Goal: Information Seeking & Learning: Stay updated

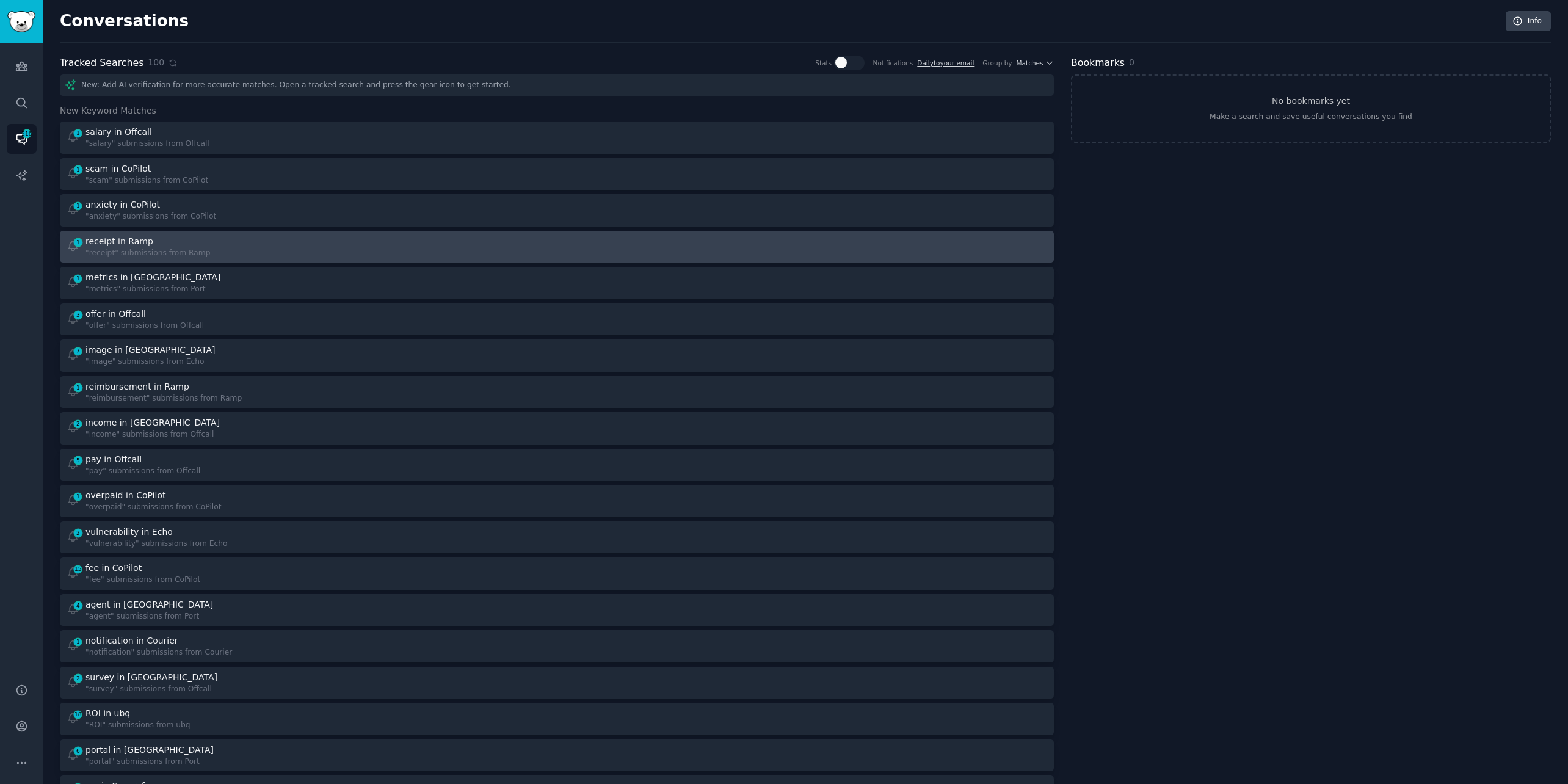
click at [258, 252] on div "1 receipt in Ramp "receipt" submissions from Ramp" at bounding box center [307, 247] width 482 height 24
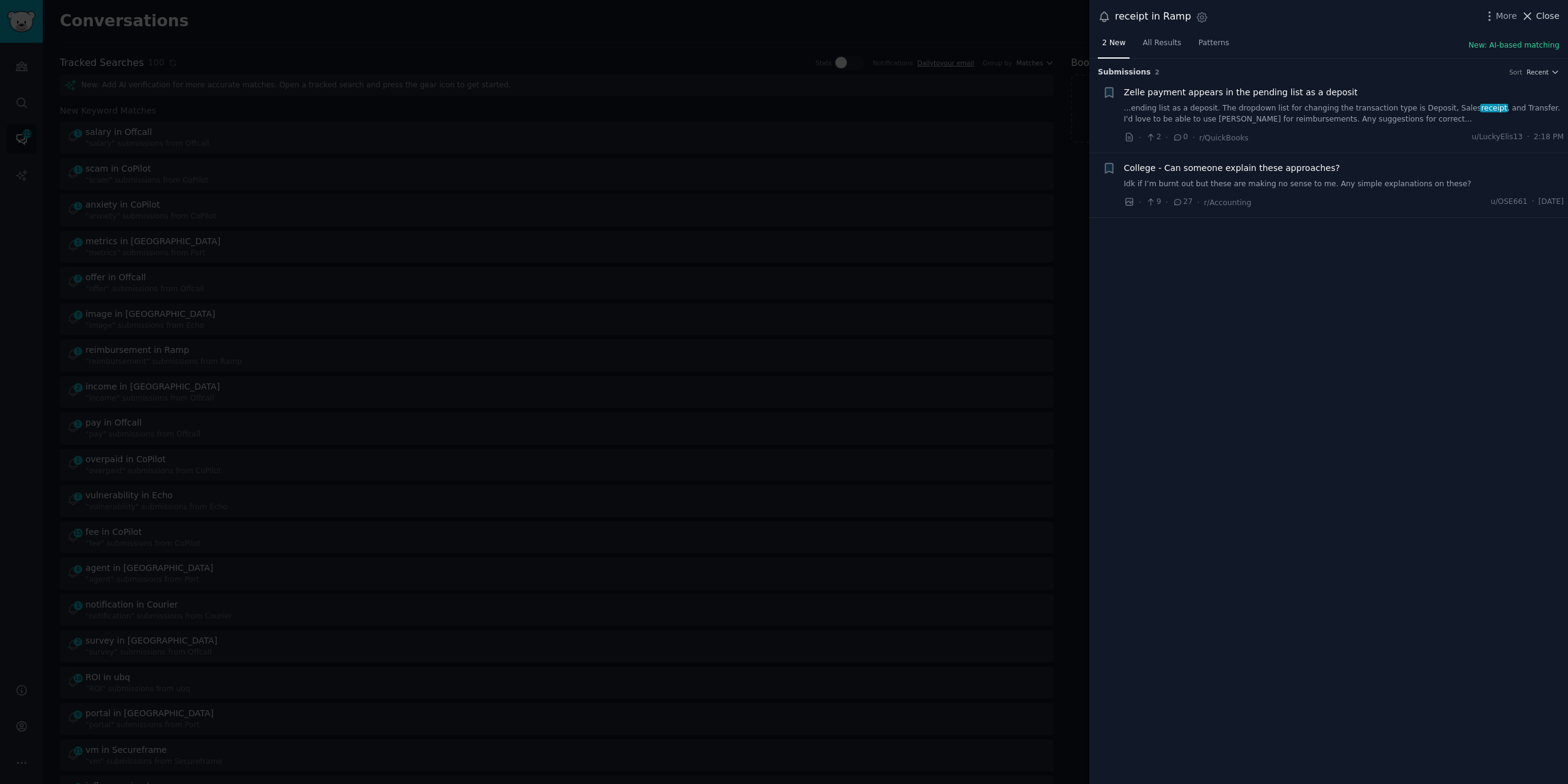
click at [1535, 11] on button "Close" at bounding box center [1540, 16] width 38 height 13
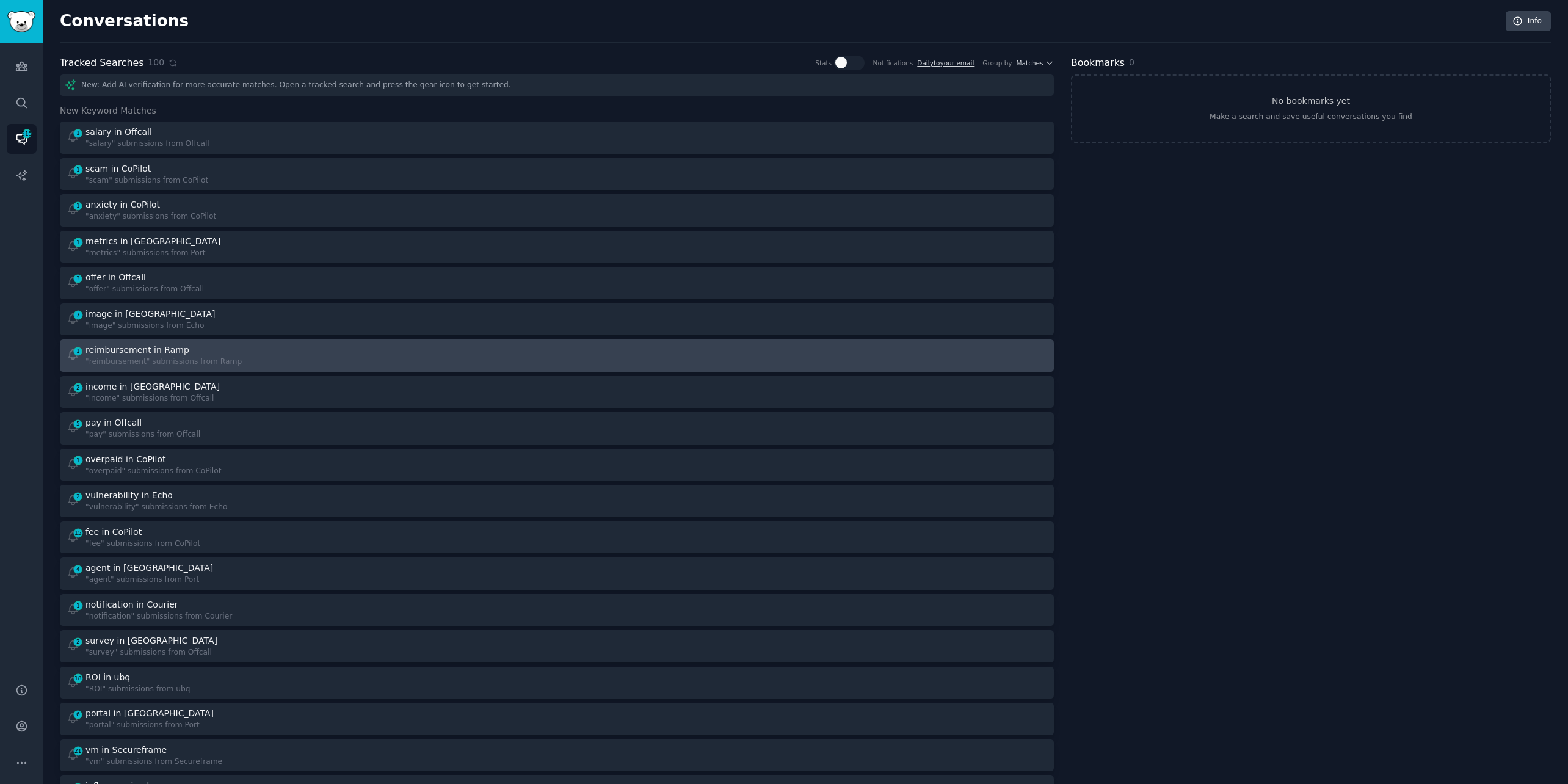
click at [344, 343] on link "1 reimbursement in Ramp "reimbursement" submissions from Ramp" at bounding box center [556, 356] width 994 height 32
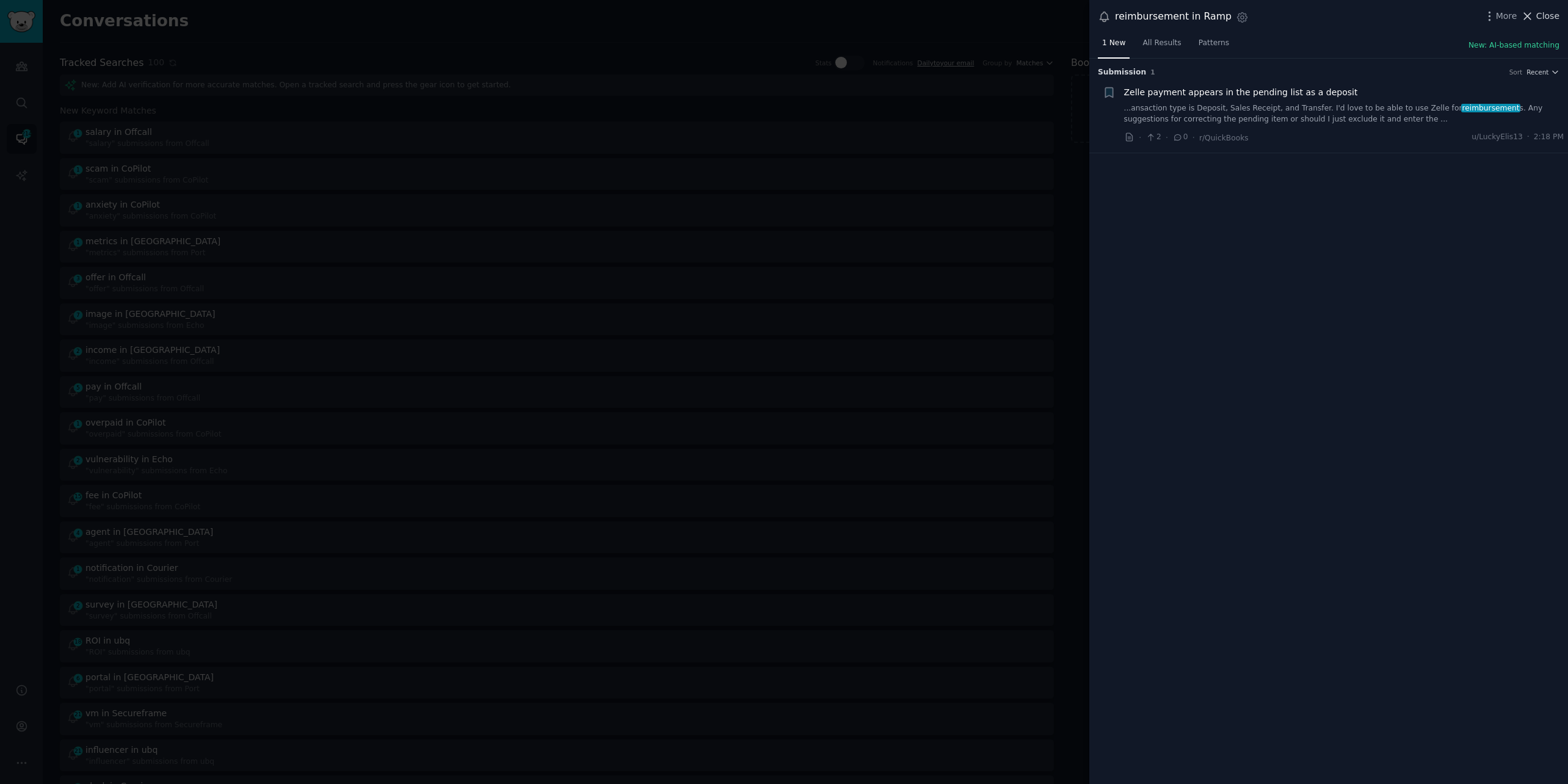
click at [1542, 15] on span "Close" at bounding box center [1547, 16] width 23 height 13
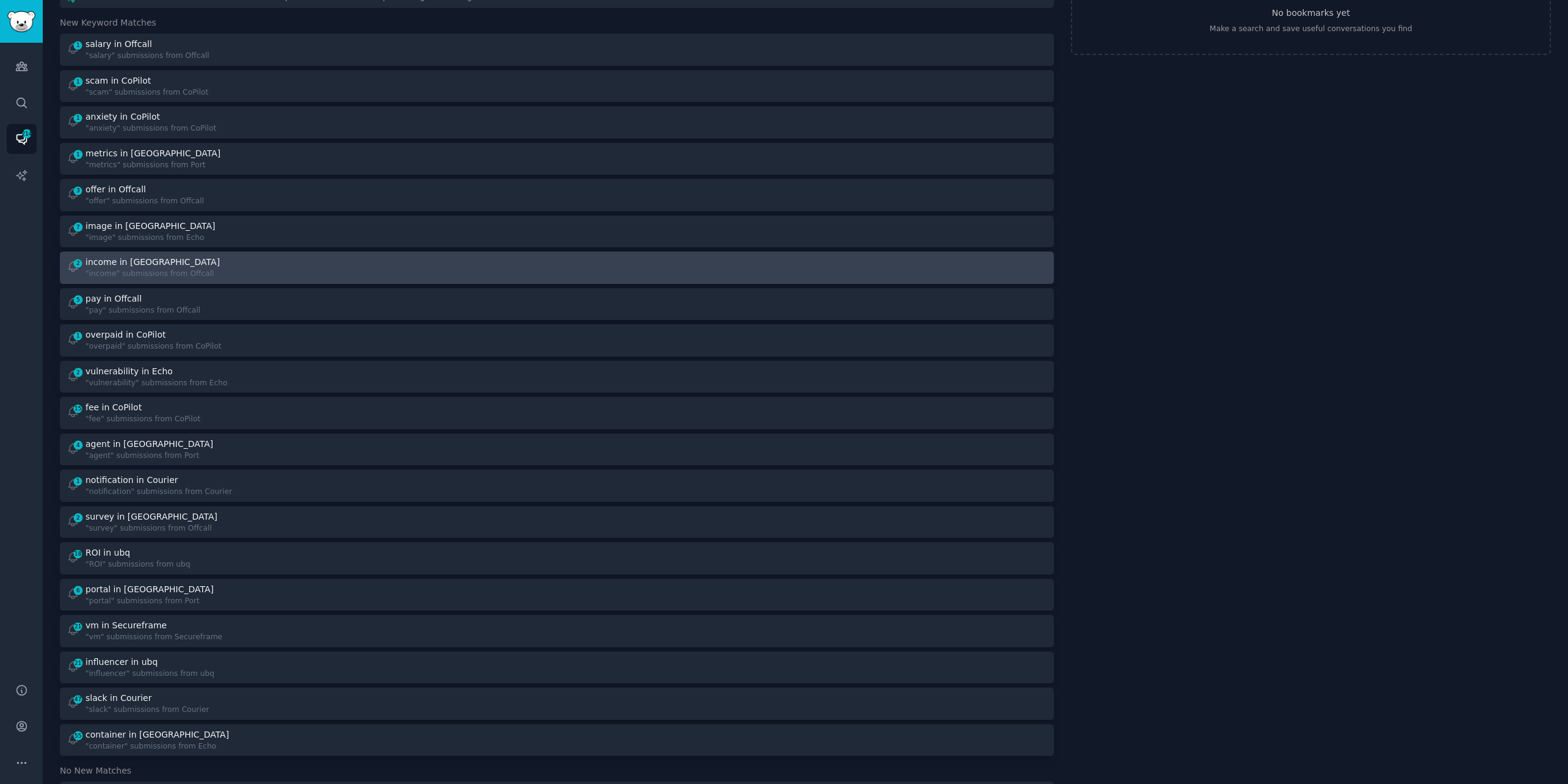
scroll to position [92, 0]
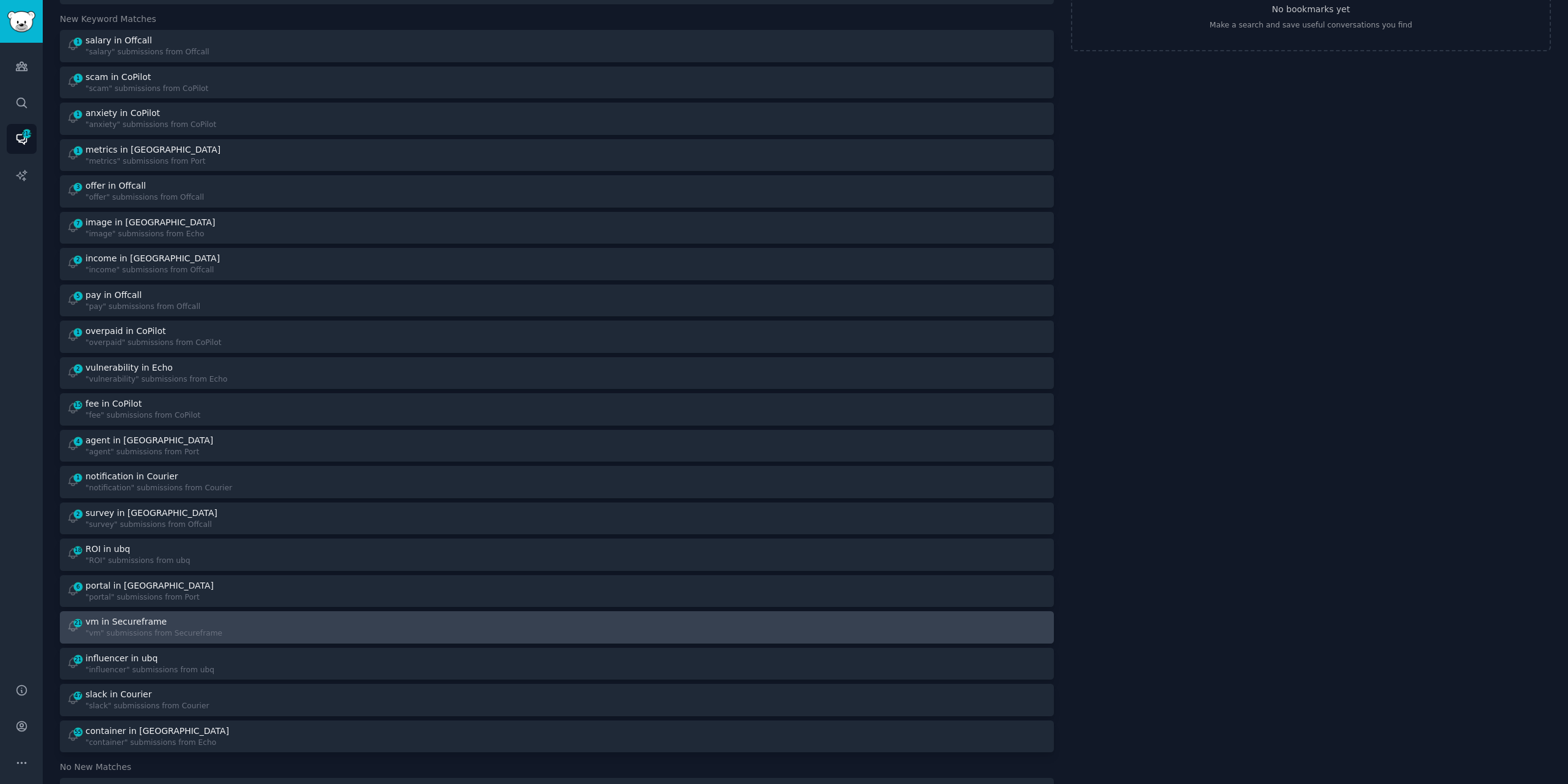
click at [350, 633] on div "21 vm in Secureframe "vm" submissions from Secureframe" at bounding box center [307, 628] width 482 height 24
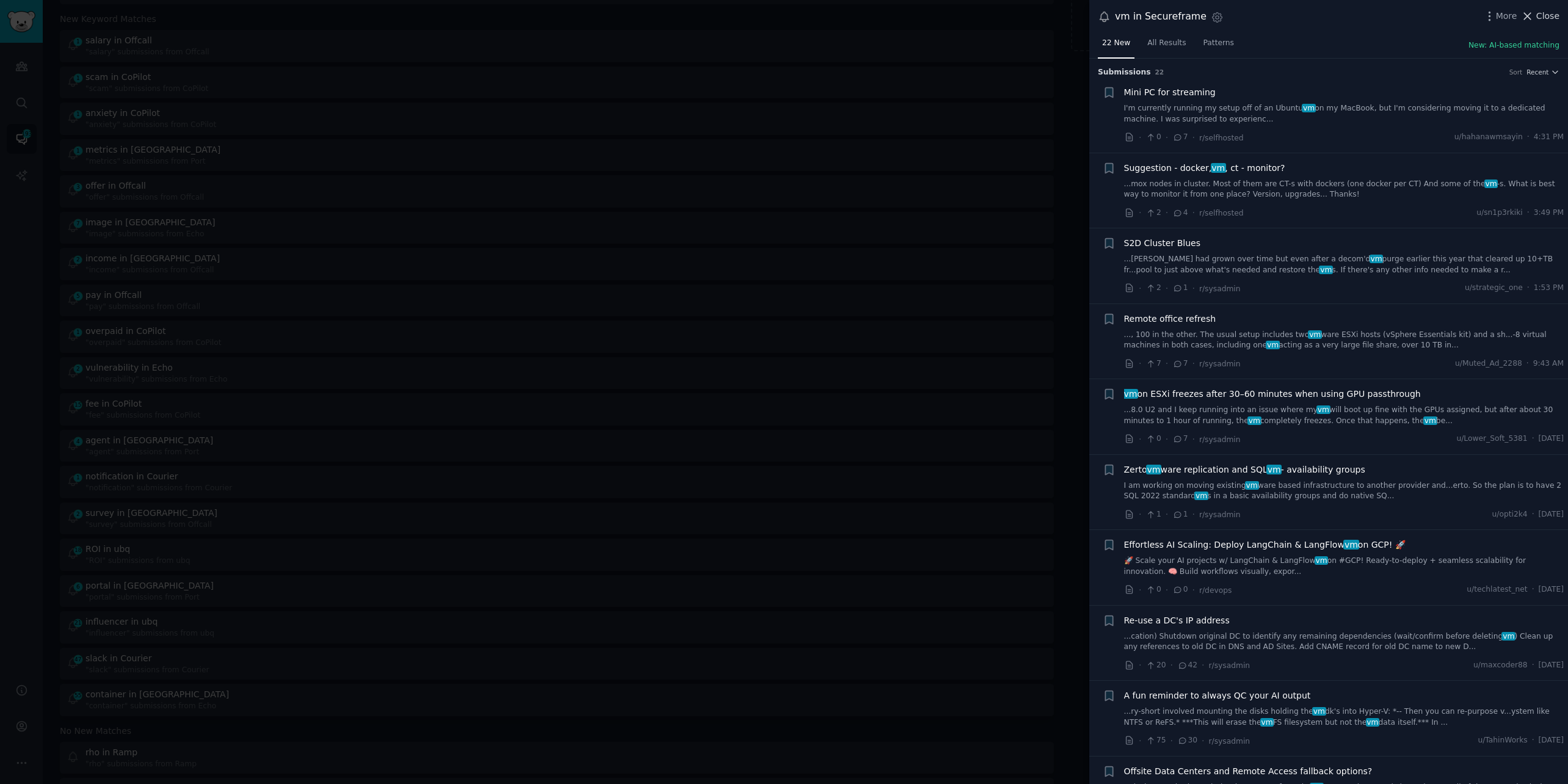
click at [1537, 17] on span "Close" at bounding box center [1547, 16] width 23 height 13
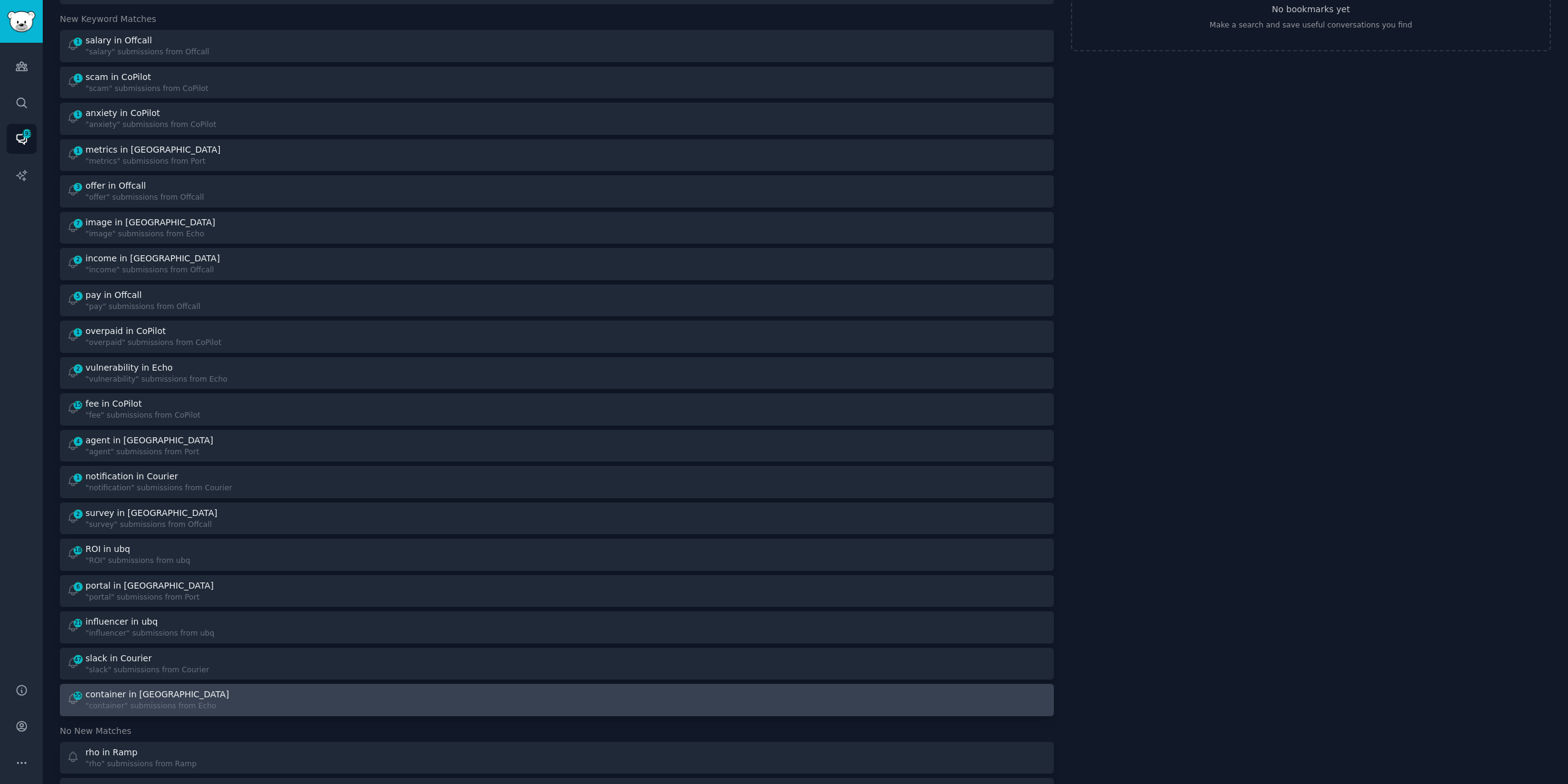
click at [230, 704] on div "55 container in Echo "container" submissions from Echo" at bounding box center [307, 700] width 482 height 24
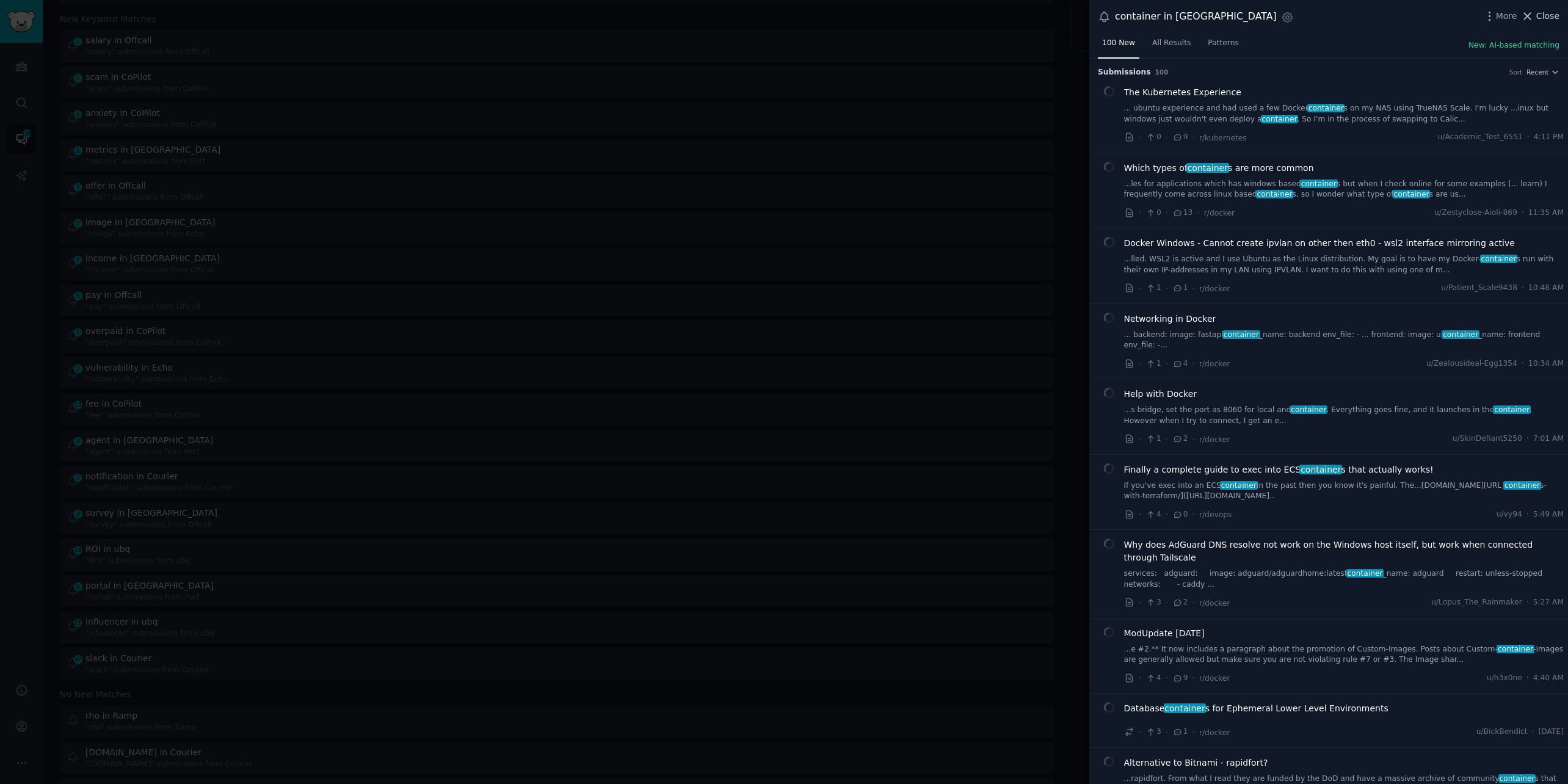
click at [1544, 14] on span "Close" at bounding box center [1547, 16] width 23 height 13
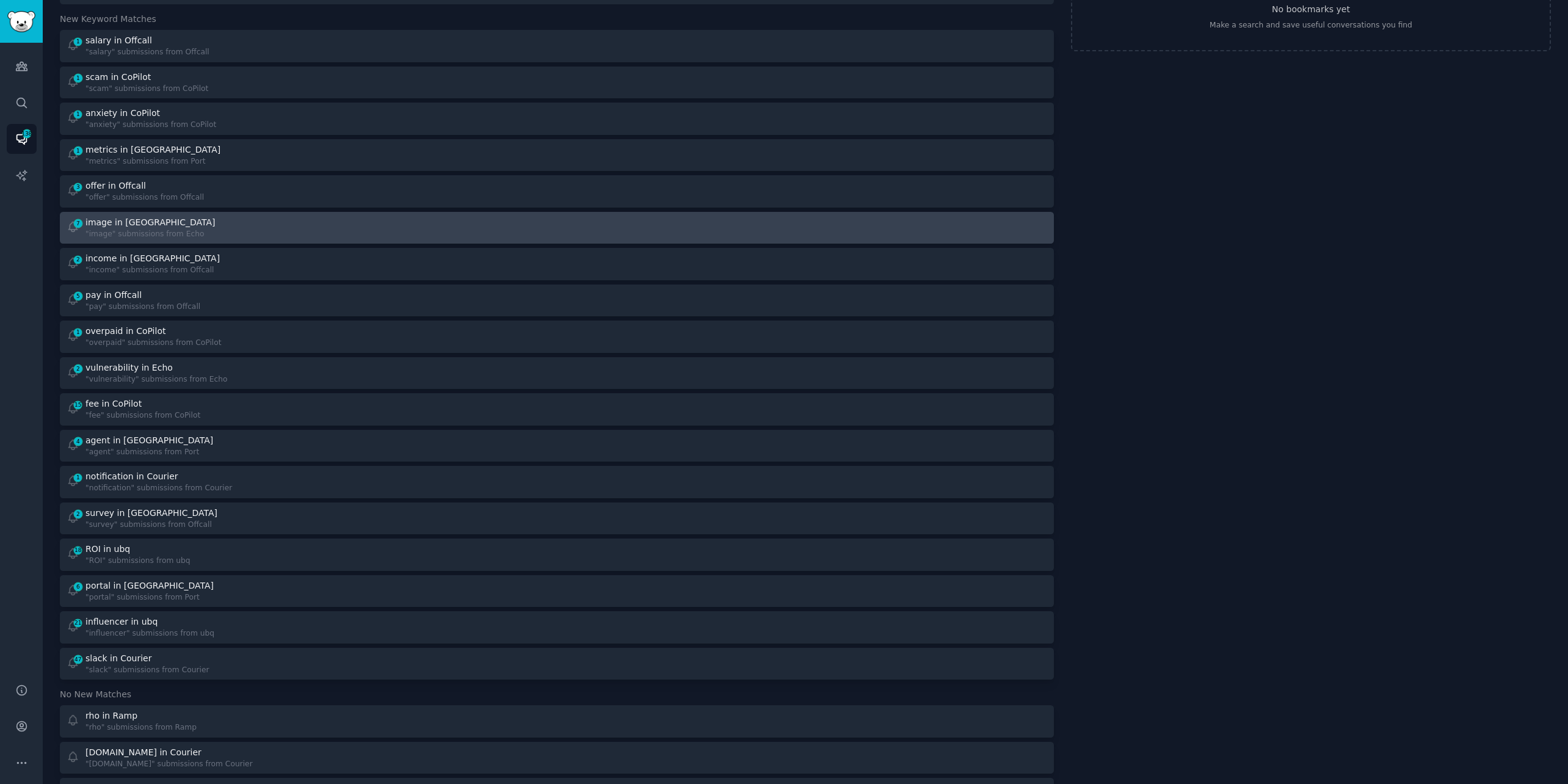
click at [256, 234] on div "7 image in Echo "image" submissions from Echo" at bounding box center [307, 227] width 482 height 24
